Goal: Find contact information: Find contact information

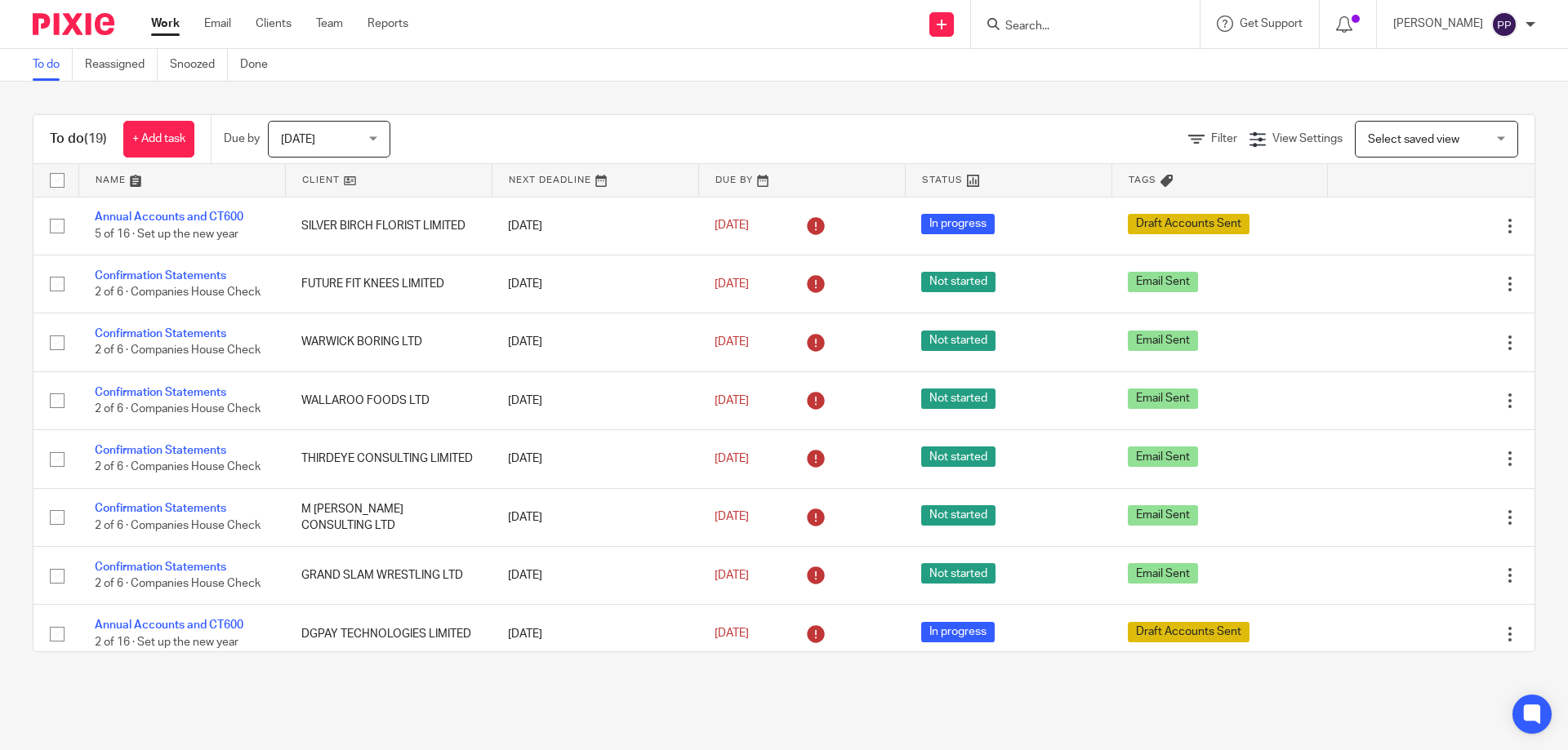
click at [1042, 30] on input "Search" at bounding box center [1077, 27] width 147 height 14
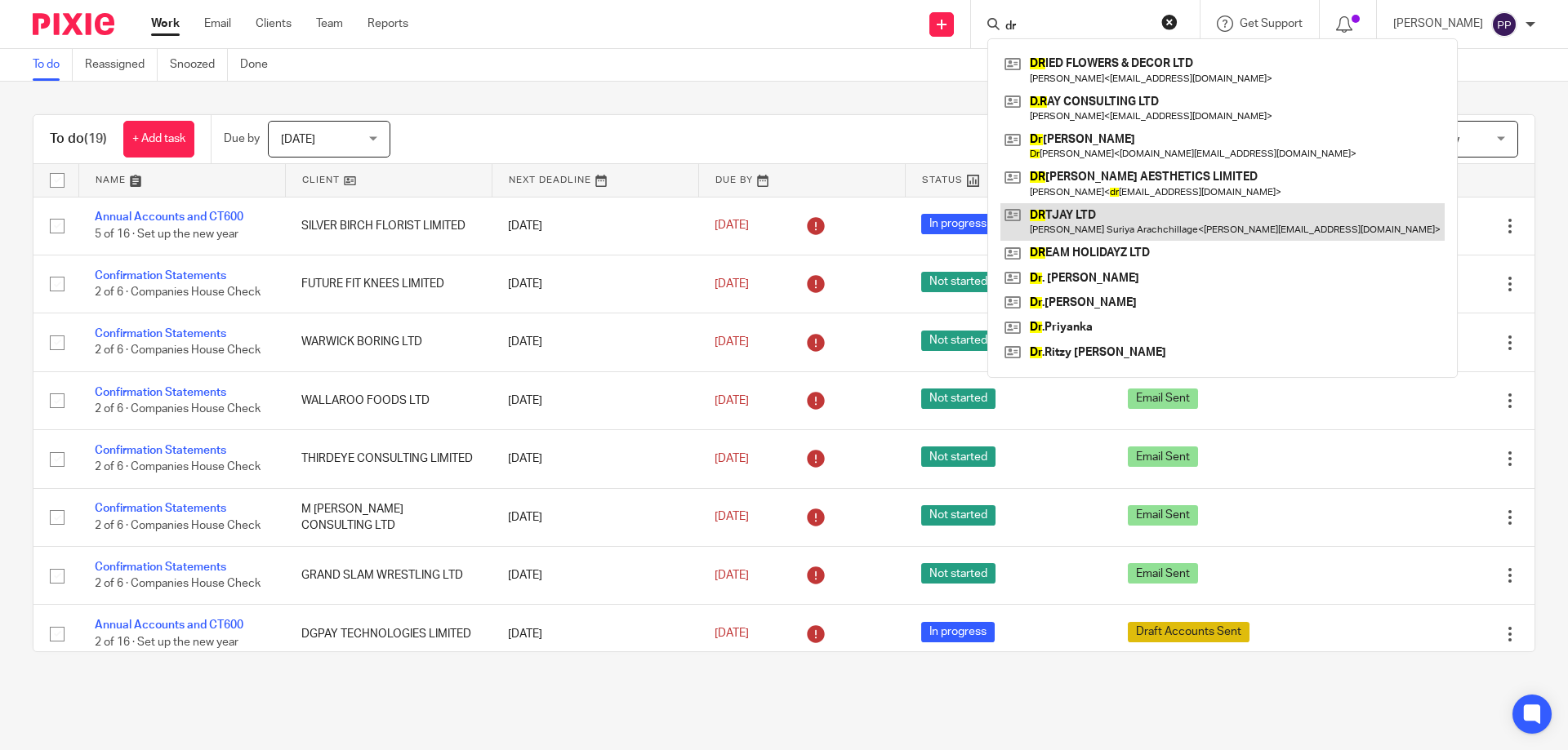
type input "dr"
click at [1113, 218] on link at bounding box center [1222, 222] width 444 height 38
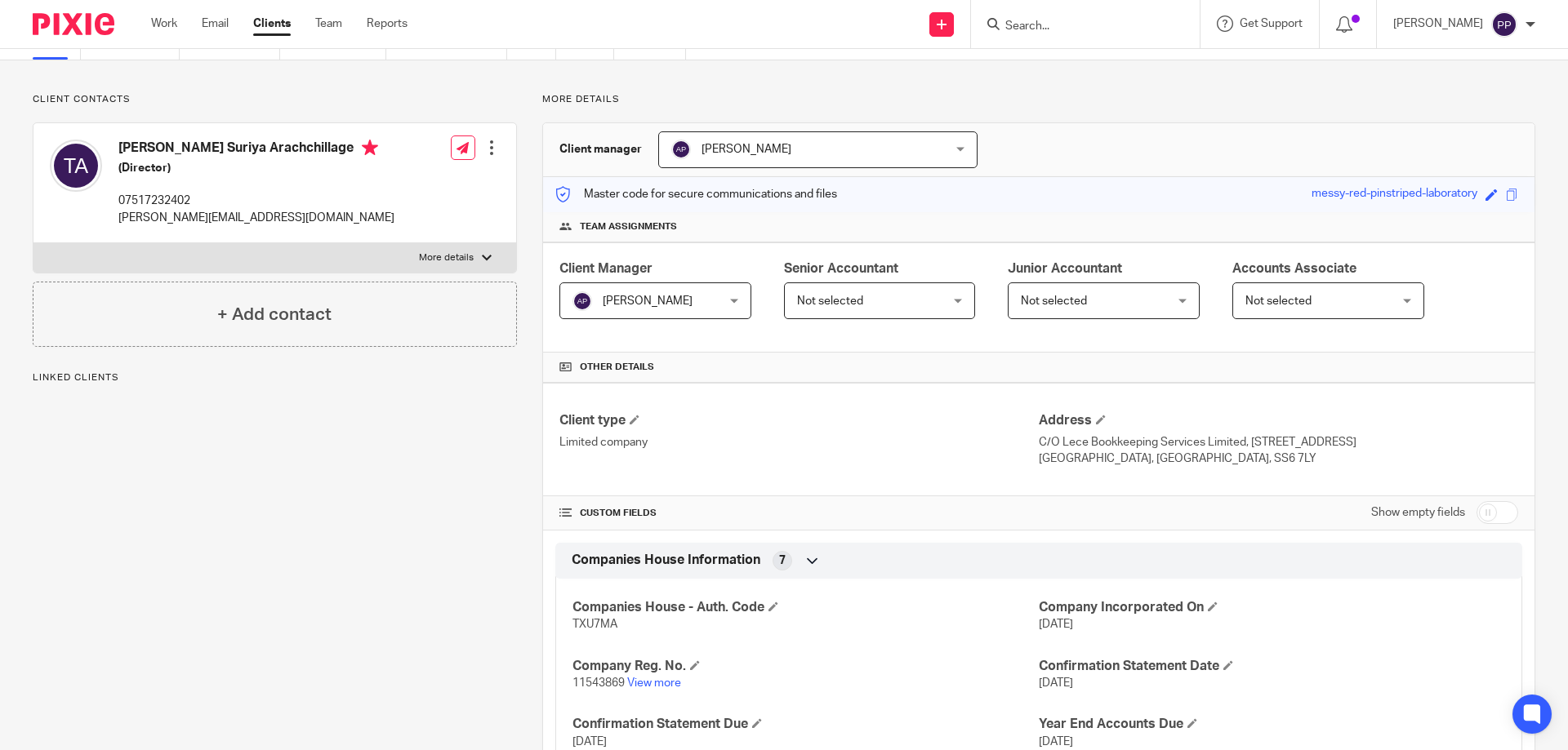
scroll to position [327, 0]
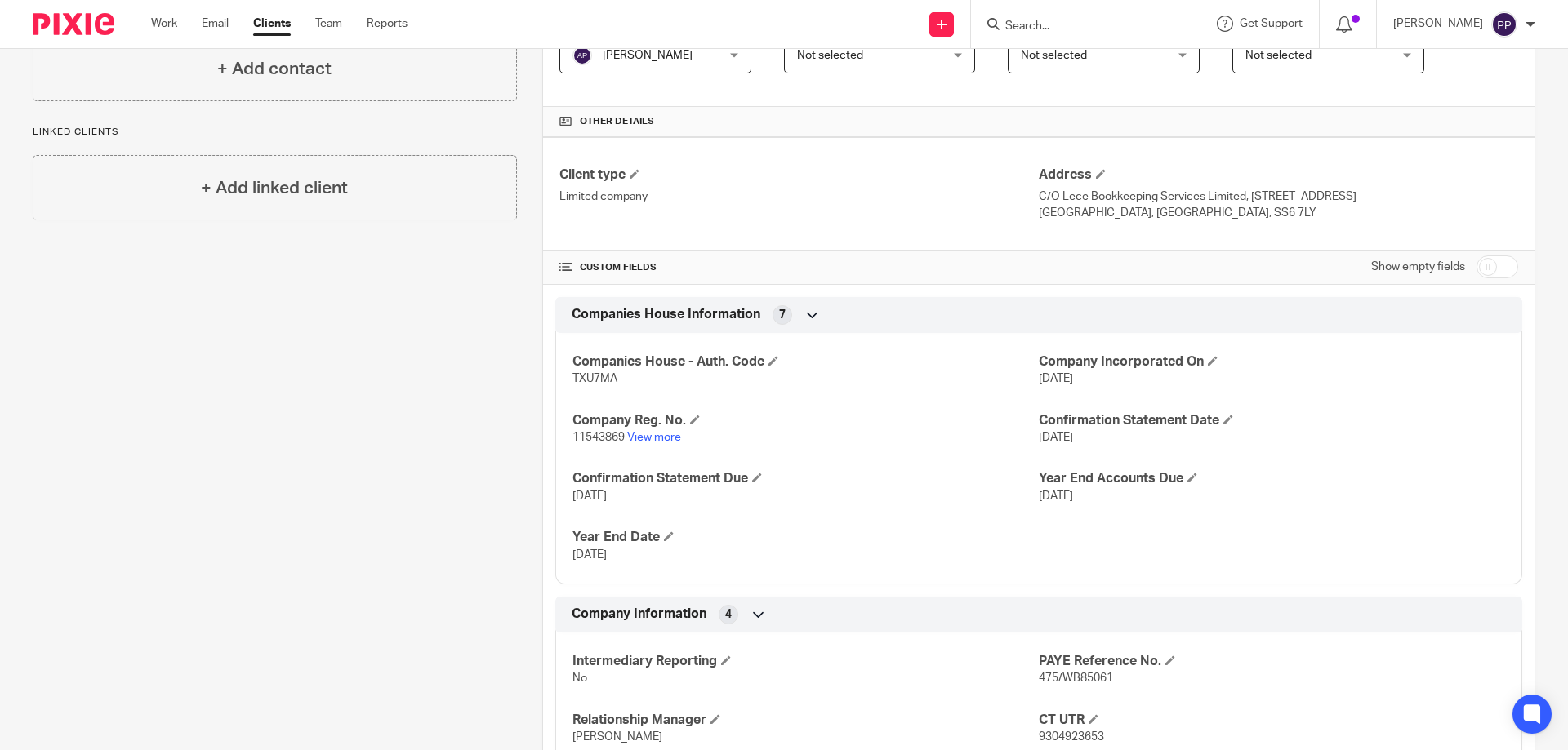
click at [661, 432] on link "View more" at bounding box center [654, 438] width 54 height 12
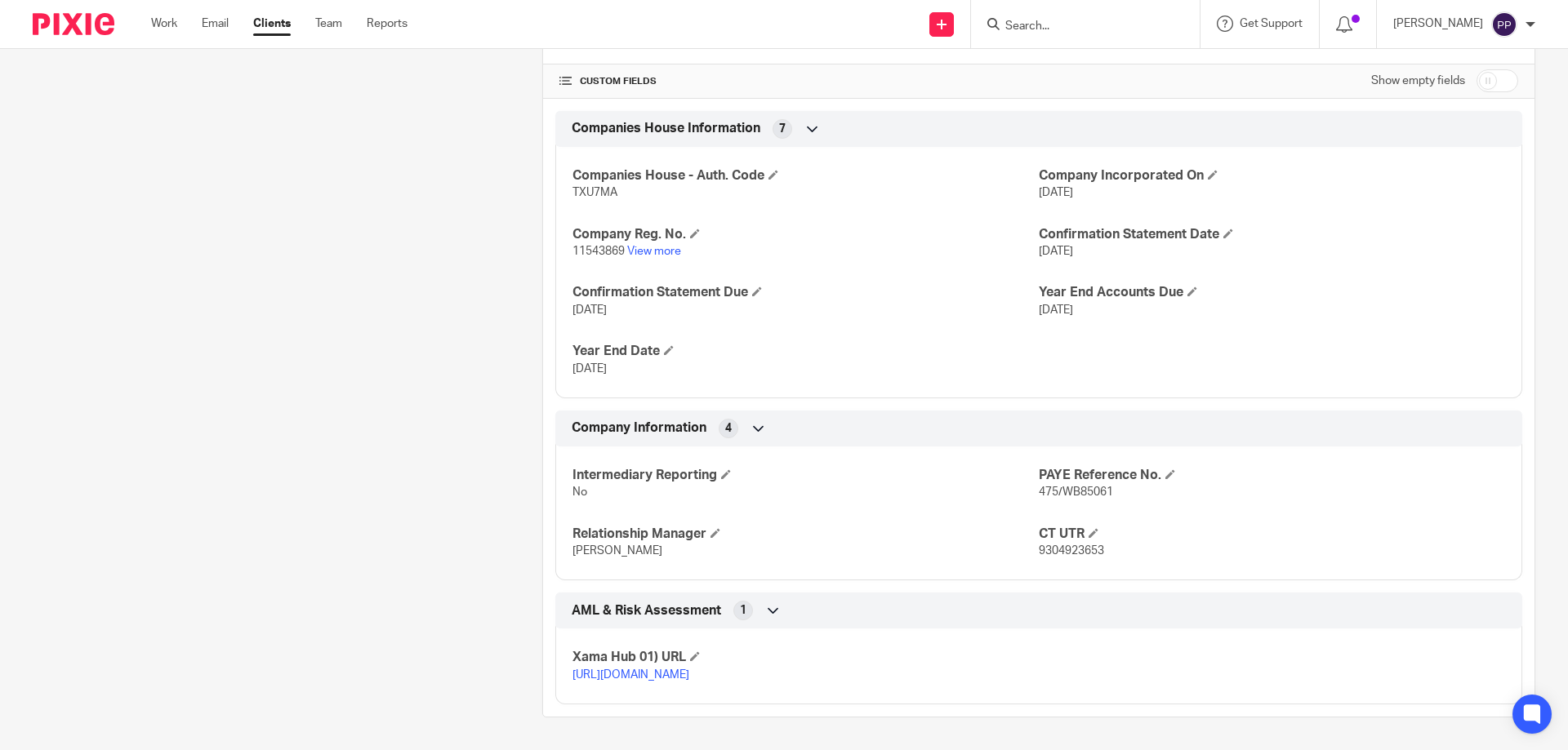
click at [1052, 545] on span "9304923653" at bounding box center [1072, 551] width 65 height 12
copy span "9304923653"
